Goal: Task Accomplishment & Management: Manage account settings

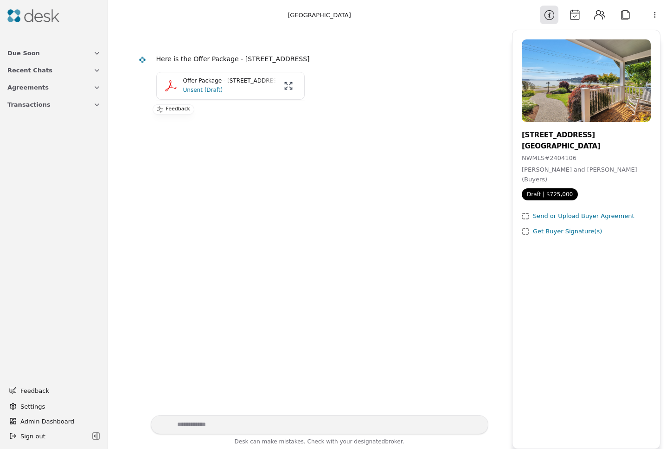
click at [197, 90] on p "Unsent (Draft)" at bounding box center [229, 89] width 93 height 9
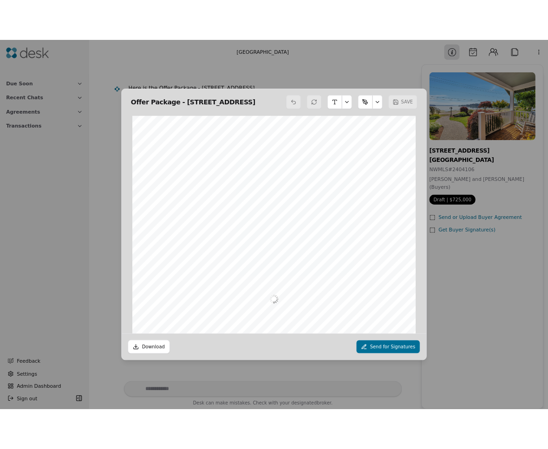
scroll to position [5, 0]
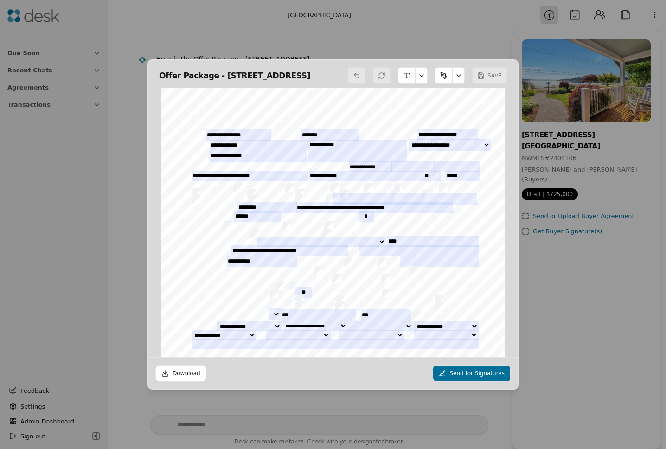
drag, startPoint x: 216, startPoint y: 71, endPoint x: 342, endPoint y: 73, distance: 125.8
click at [310, 73] on h2 "Offer Package - [STREET_ADDRESS]" at bounding box center [234, 75] width 151 height 13
click at [310, 74] on h2 "Offer Package - [STREET_ADDRESS]" at bounding box center [234, 75] width 151 height 13
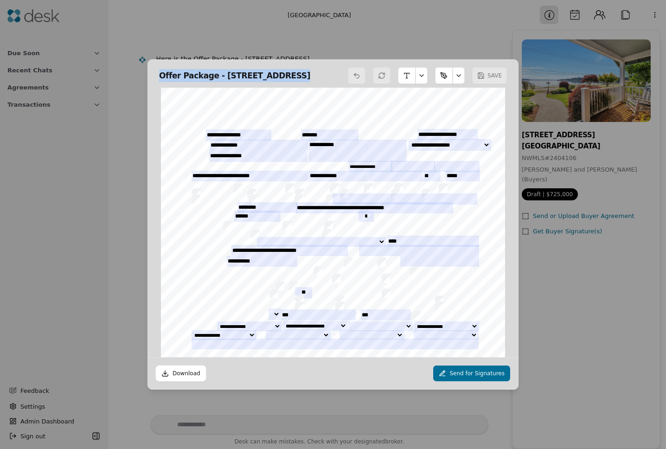
click at [310, 74] on h2 "Offer Package - [STREET_ADDRESS]" at bounding box center [234, 75] width 151 height 13
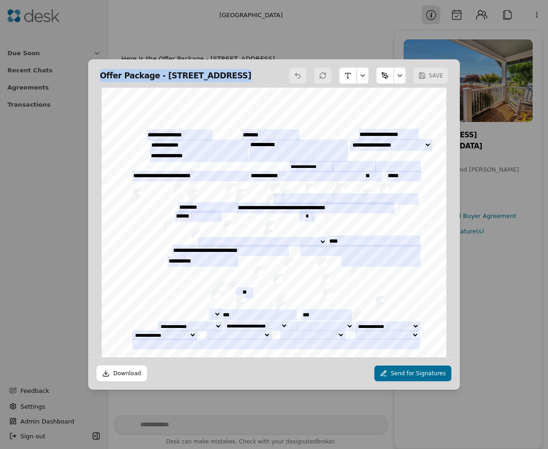
click at [173, 74] on h2 "Offer Package - [STREET_ADDRESS]" at bounding box center [175, 75] width 151 height 13
drag, startPoint x: 158, startPoint y: 72, endPoint x: 413, endPoint y: 72, distance: 254.8
click at [413, 72] on div "Offer Package - [STREET_ADDRESS] SAVE" at bounding box center [274, 74] width 370 height 28
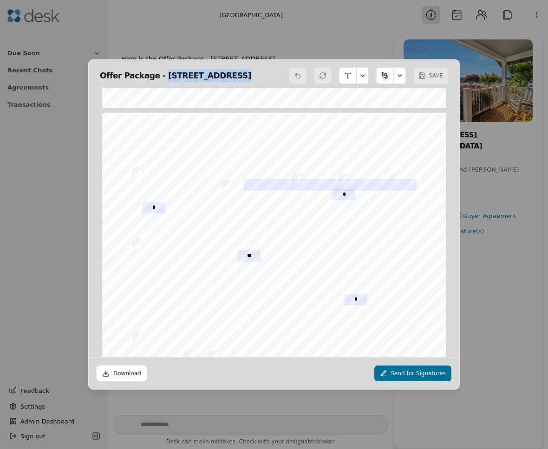
scroll to position [4557, 0]
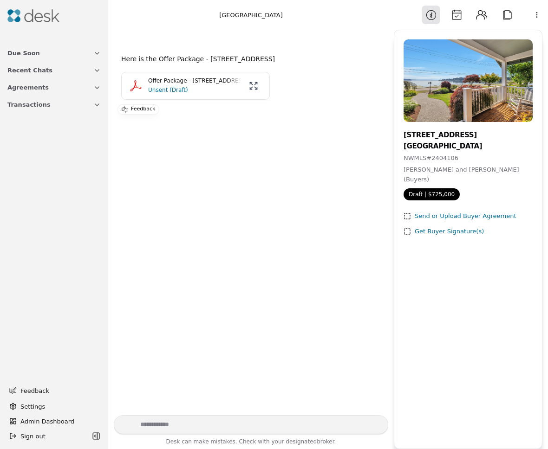
click at [174, 88] on p "Unsent (Draft)" at bounding box center [194, 89] width 93 height 9
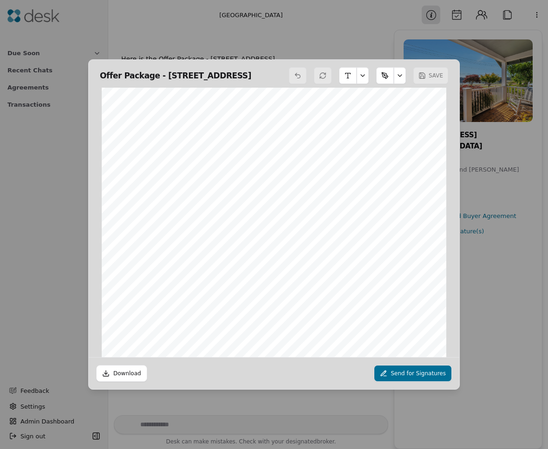
scroll to position [10094, 0]
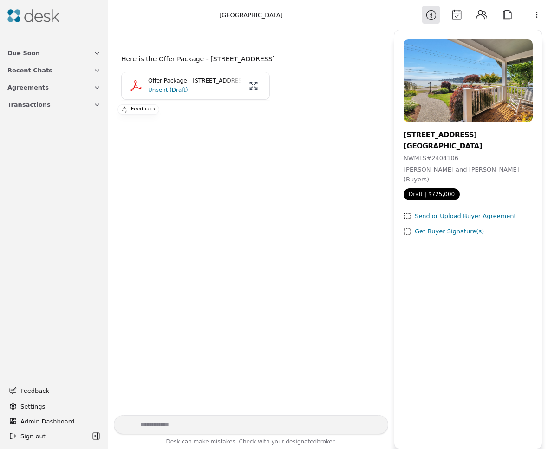
drag, startPoint x: 218, startPoint y: 39, endPoint x: 179, endPoint y: 0, distance: 54.8
